Goal: Find specific page/section: Find specific page/section

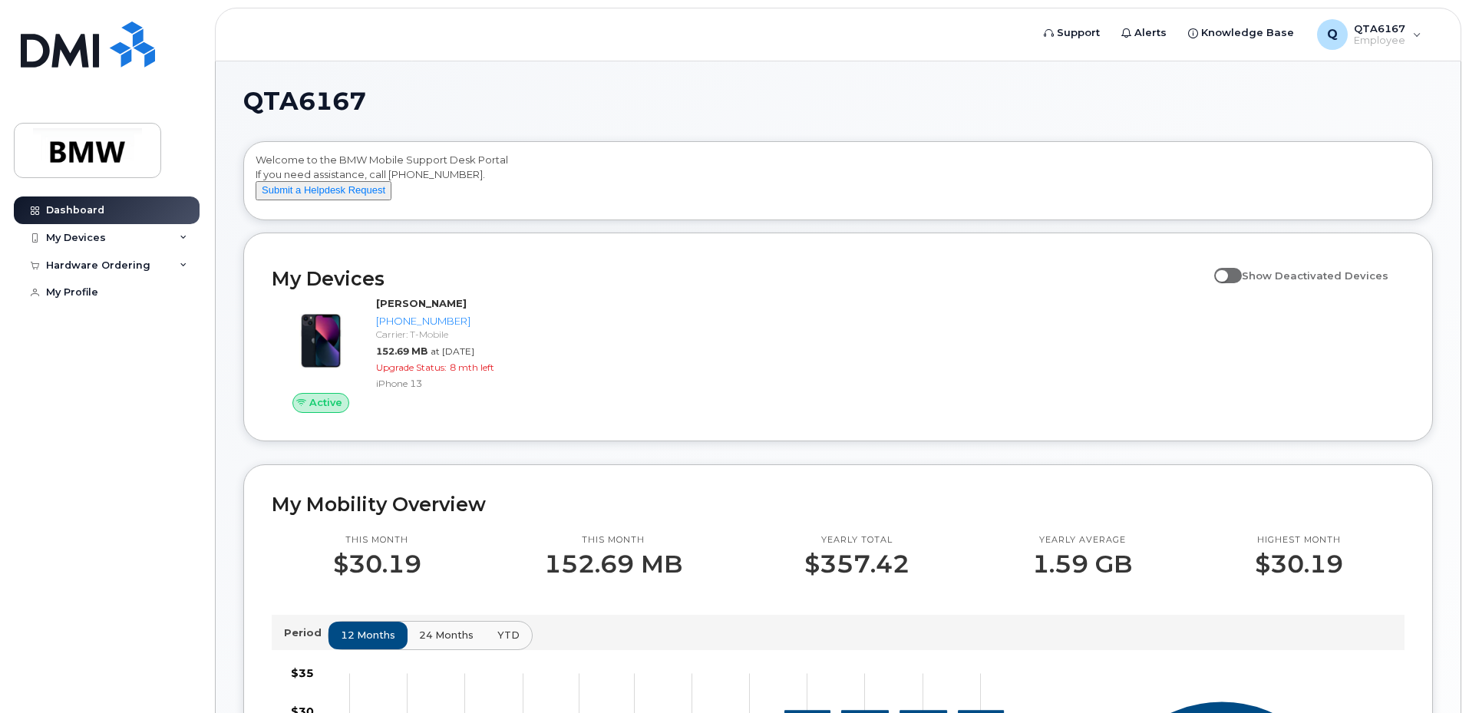
scroll to position [301, 0]
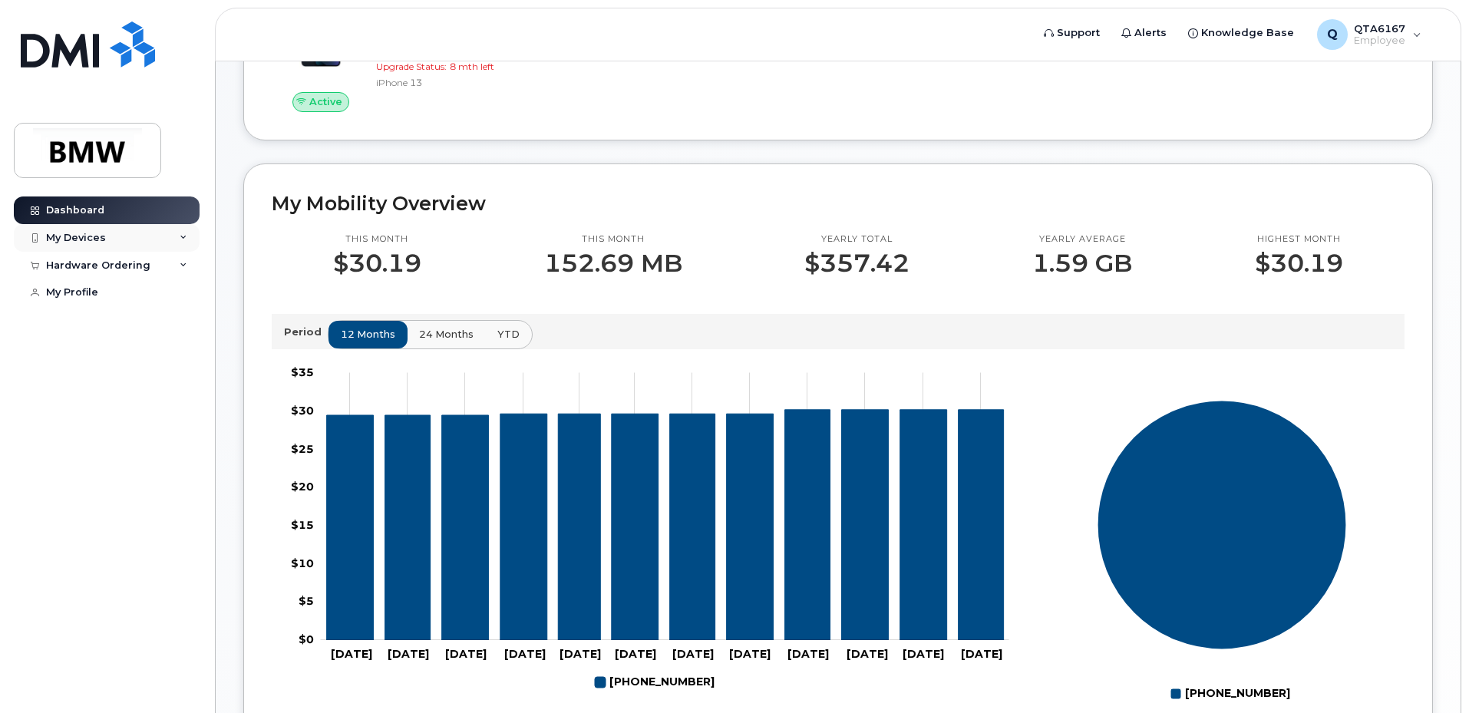
click at [177, 241] on div "My Devices" at bounding box center [107, 238] width 186 height 28
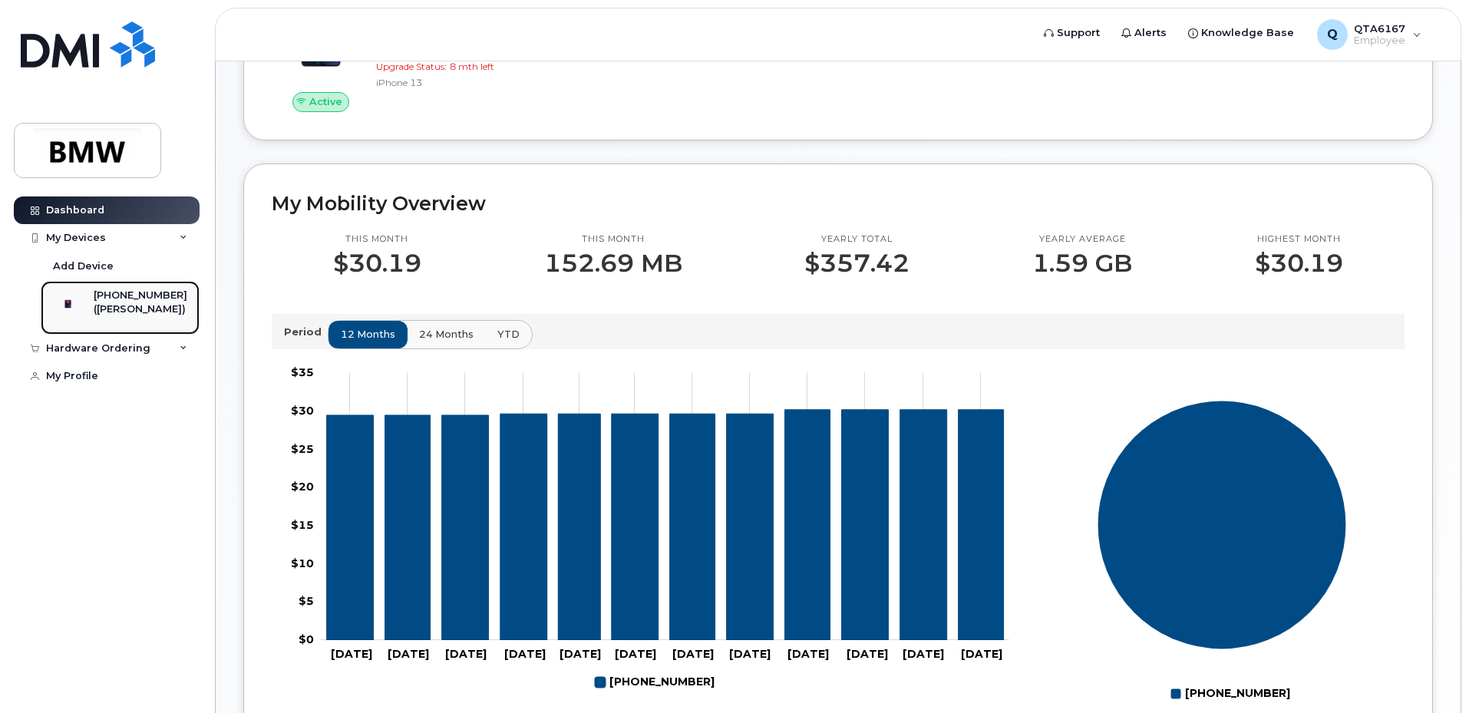
click at [134, 316] on div "([PERSON_NAME])" at bounding box center [141, 309] width 94 height 14
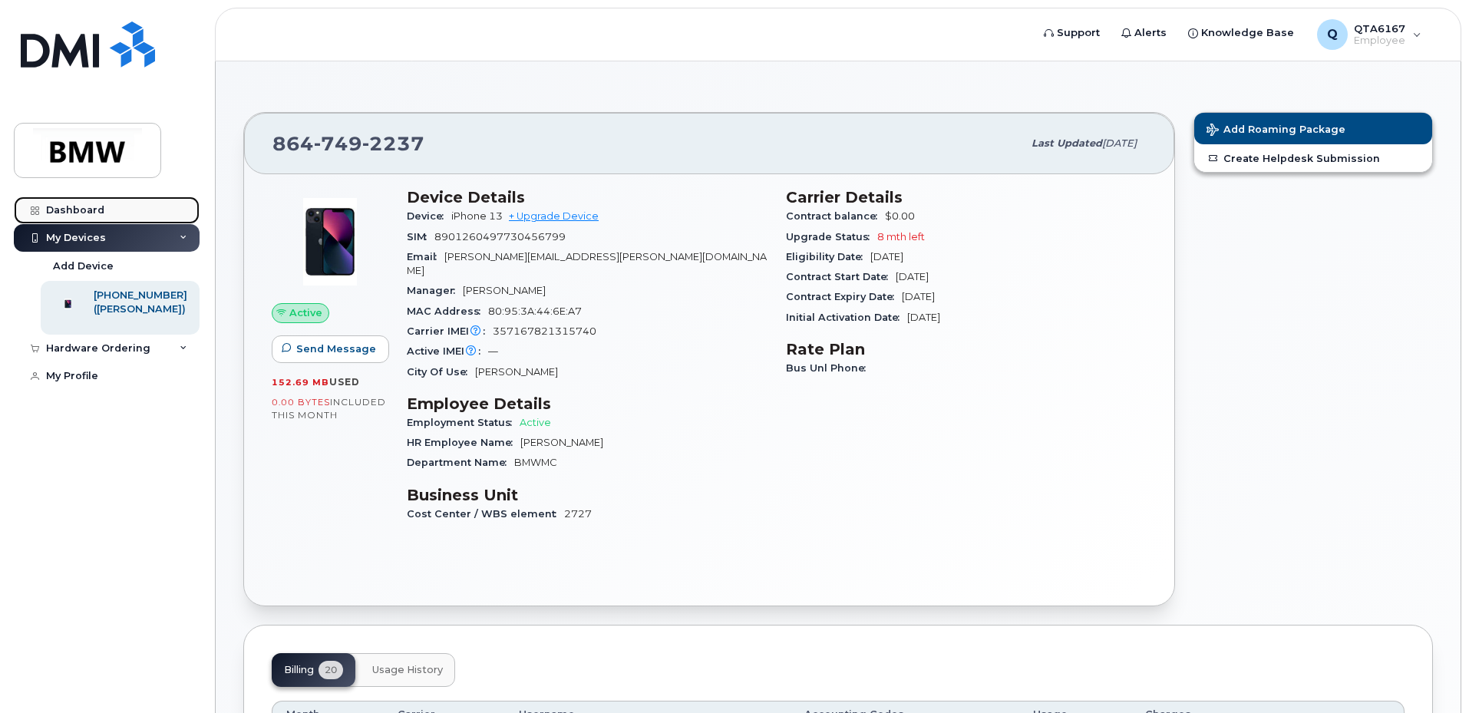
drag, startPoint x: 69, startPoint y: 209, endPoint x: 75, endPoint y: 203, distance: 8.2
click at [71, 208] on div "Dashboard" at bounding box center [75, 210] width 58 height 12
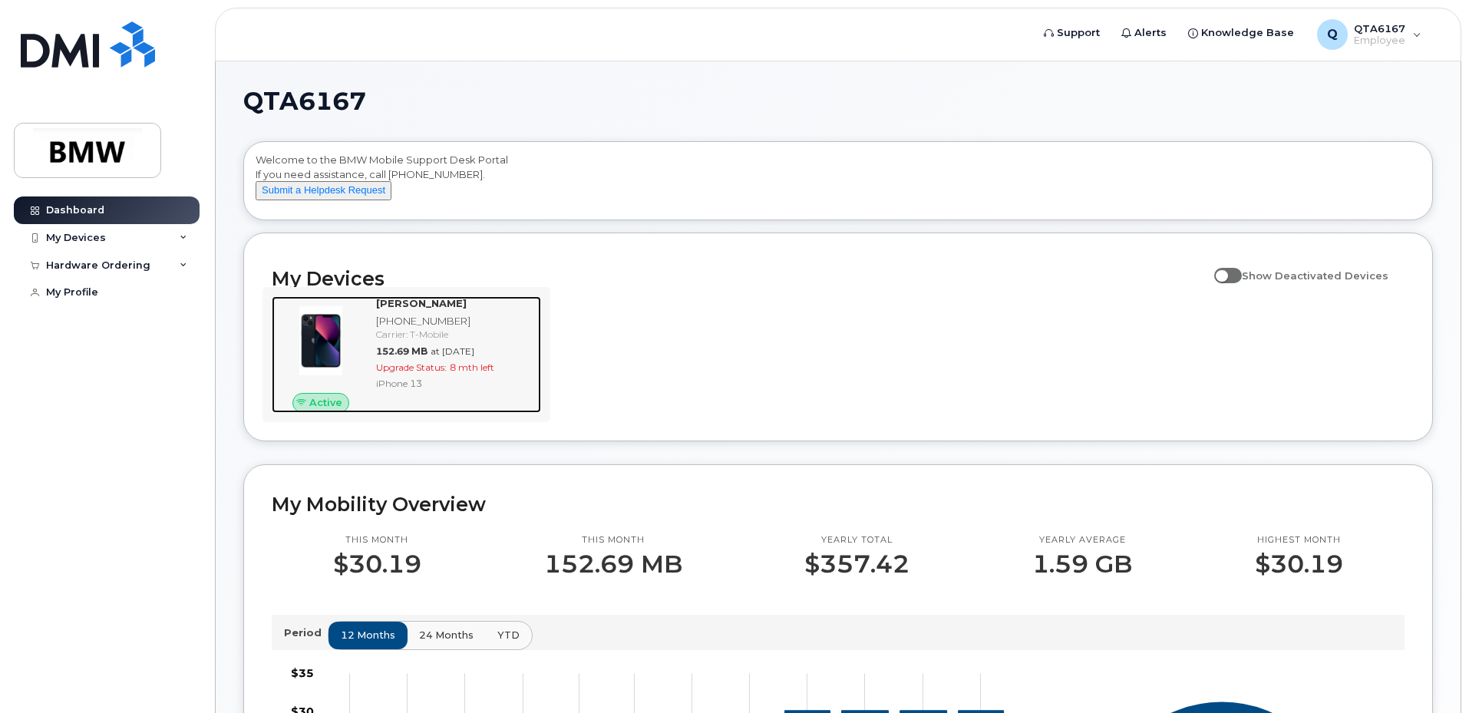
click at [458, 390] on div "iPhone 13" at bounding box center [455, 383] width 159 height 13
